Goal: Information Seeking & Learning: Find specific fact

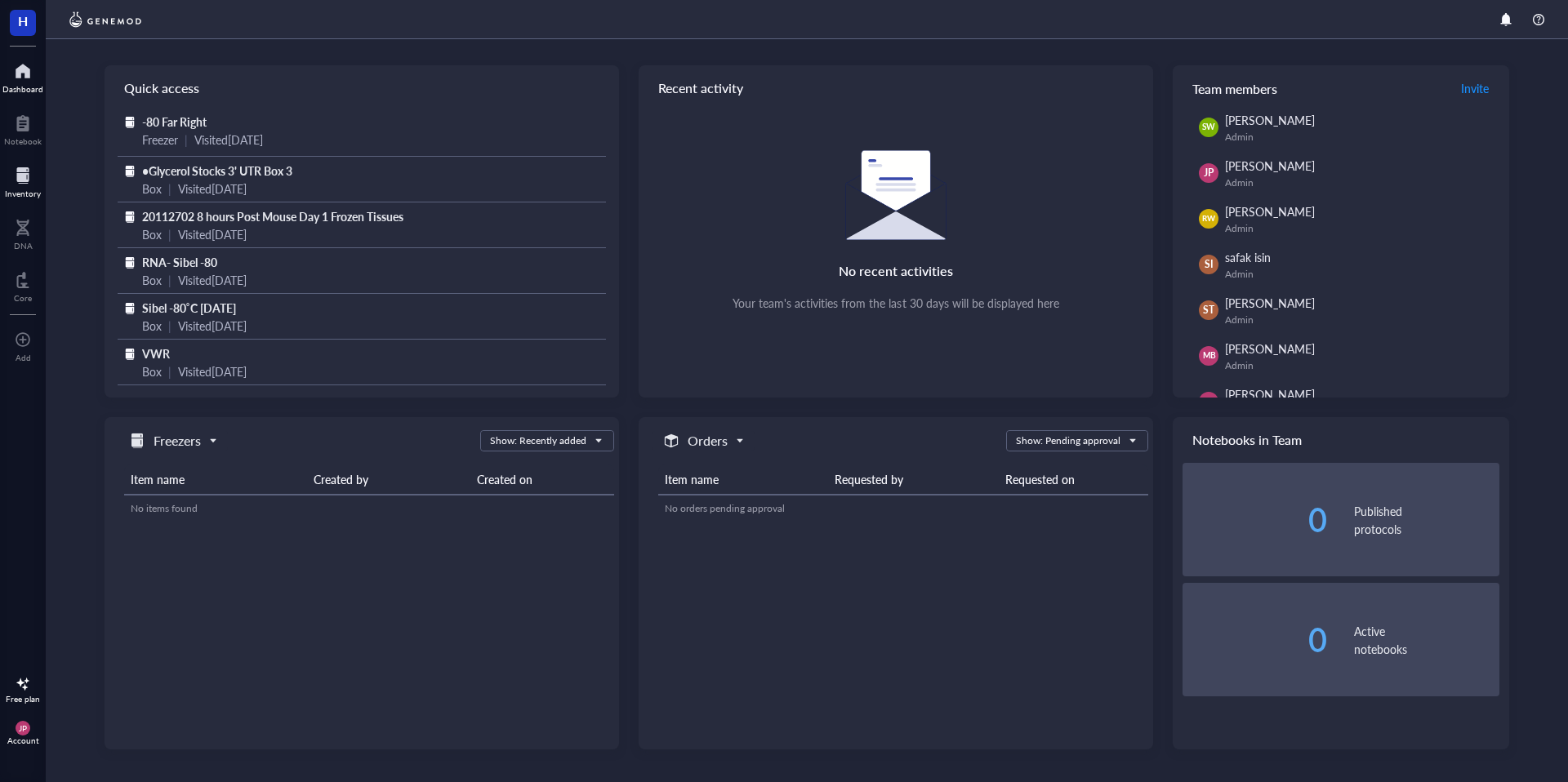
click at [18, 177] on div at bounding box center [22, 175] width 36 height 26
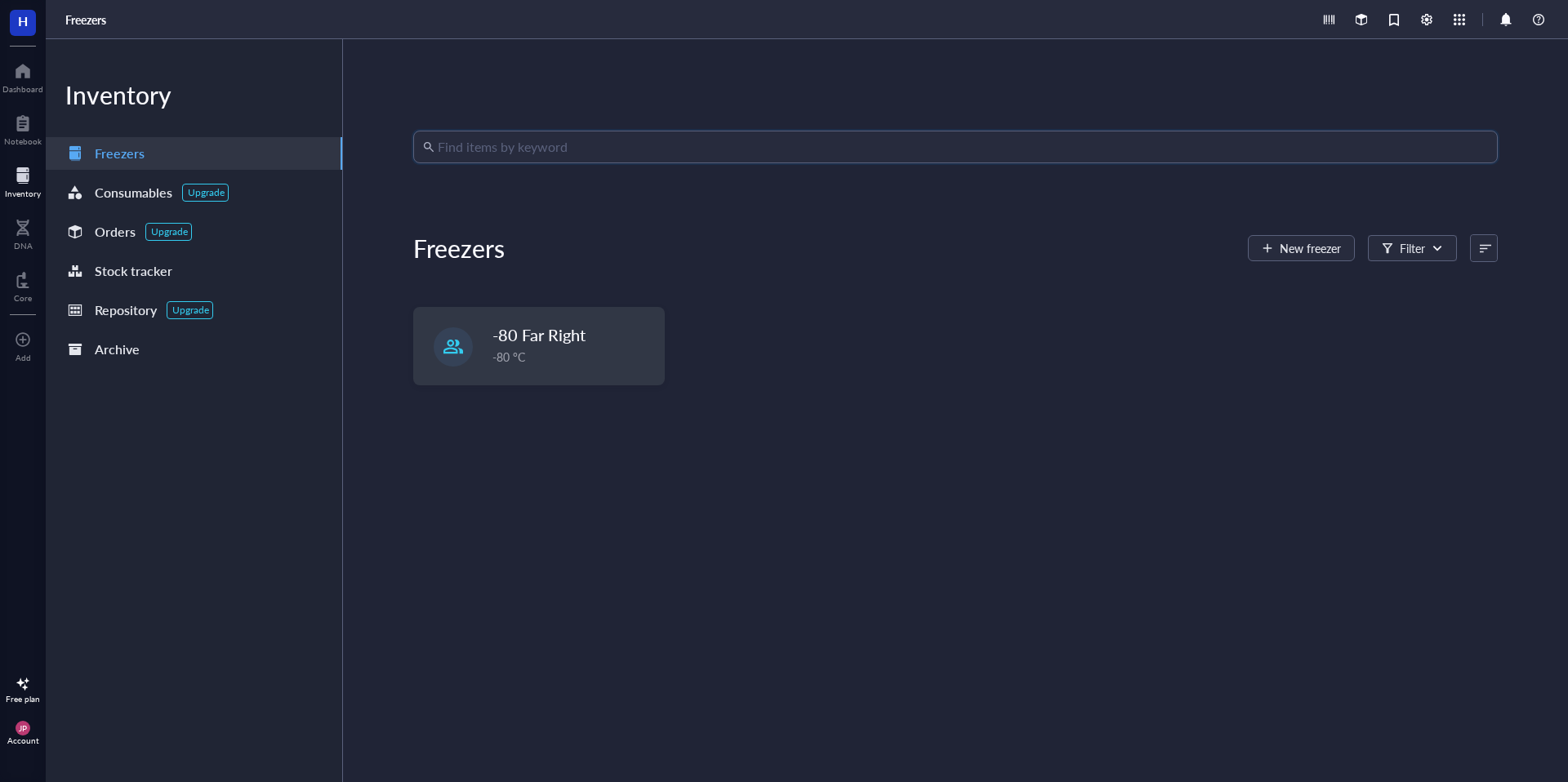
click at [508, 155] on input "search" at bounding box center [963, 147] width 1051 height 31
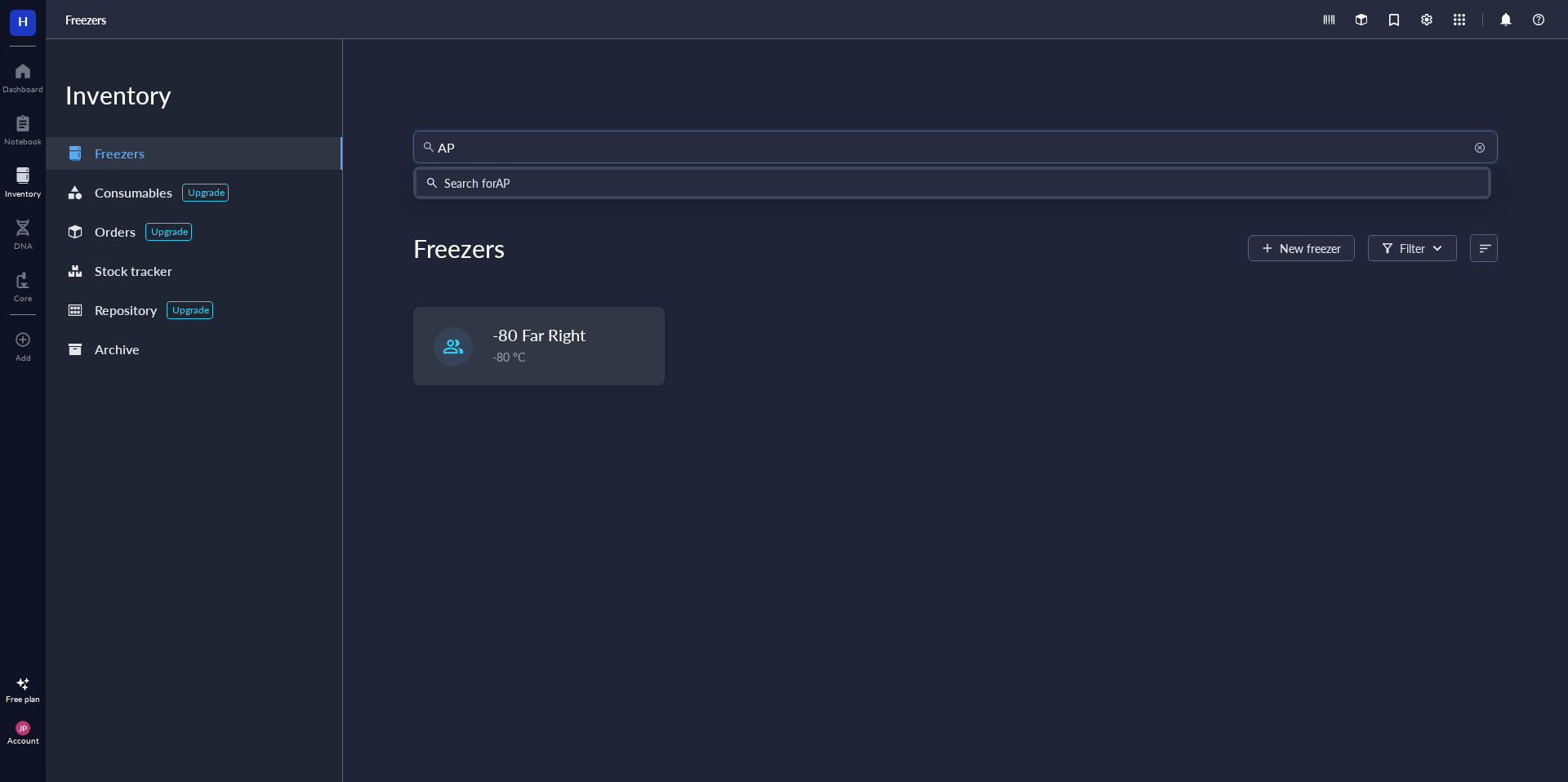
type input "APV"
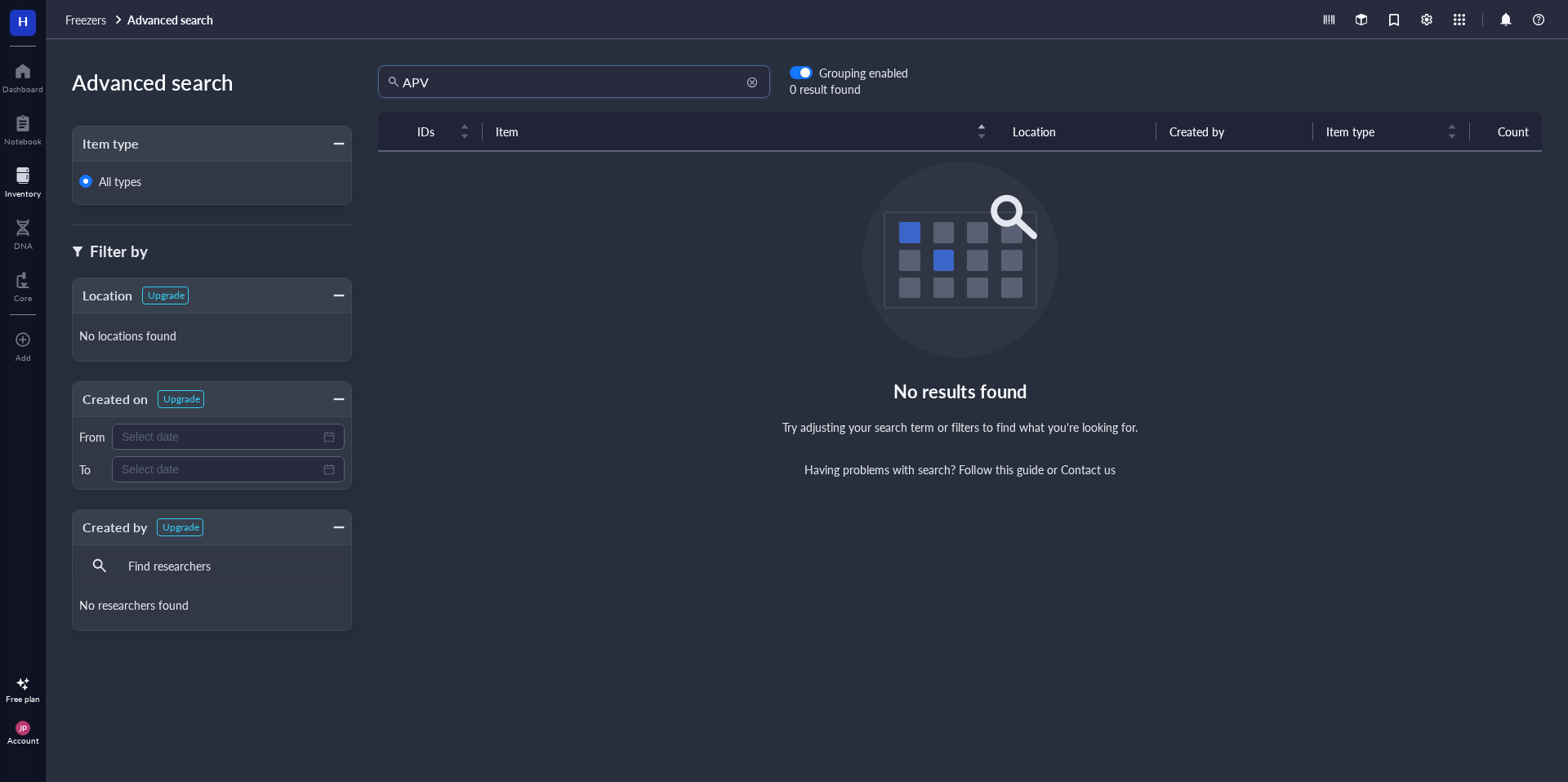
click at [538, 80] on input "APV" at bounding box center [581, 81] width 358 height 31
click at [538, 80] on input "AP-5" at bounding box center [581, 81] width 358 height 31
click at [457, 89] on input "AP5" at bounding box center [581, 81] width 358 height 31
click at [434, 68] on input "kynurenate" at bounding box center [581, 81] width 358 height 31
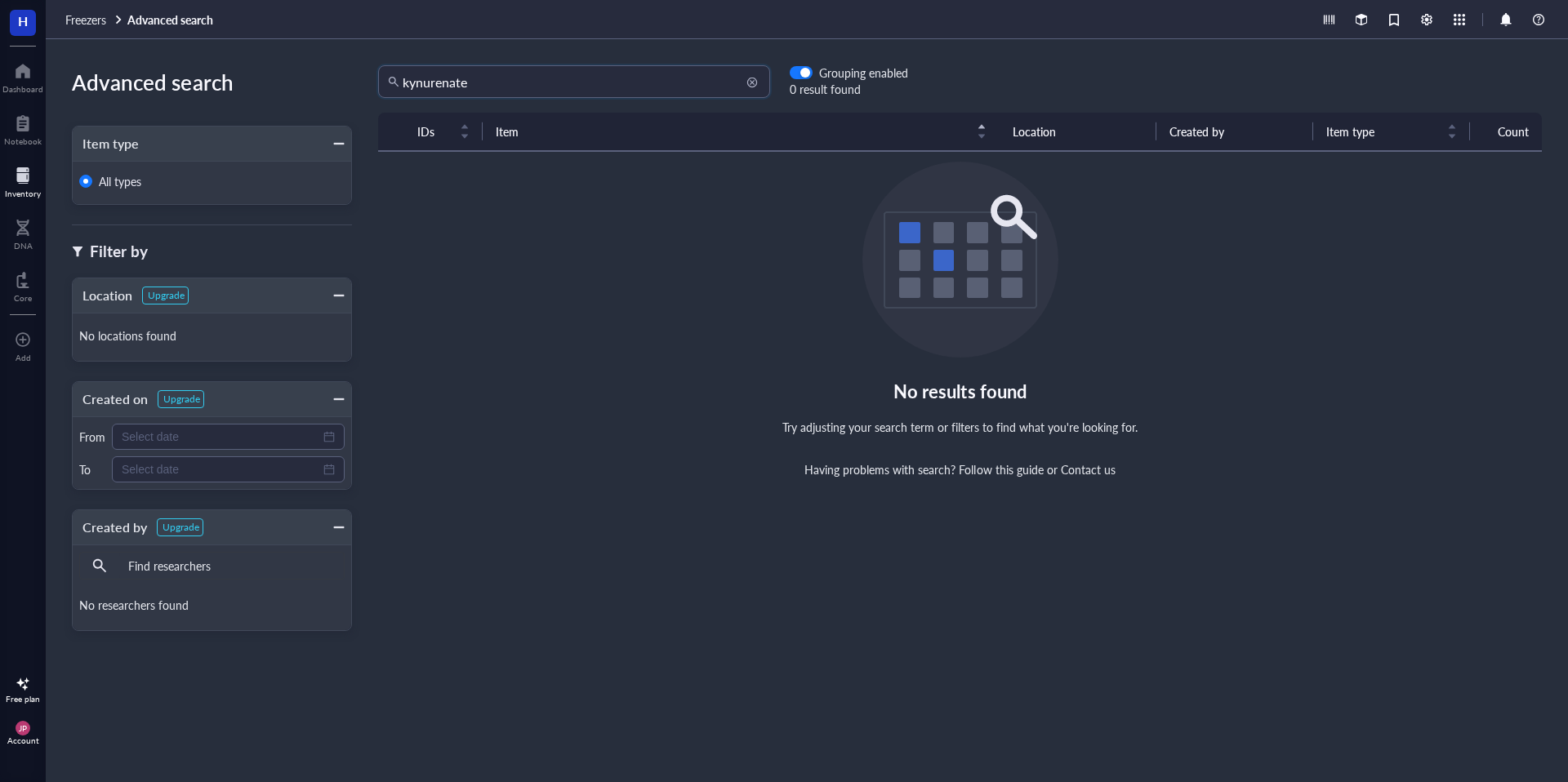
click at [434, 68] on input "kynurenate" at bounding box center [581, 81] width 358 height 31
click at [434, 74] on input "slice" at bounding box center [581, 81] width 358 height 31
type input "AP5"
